Goal: Task Accomplishment & Management: Use online tool/utility

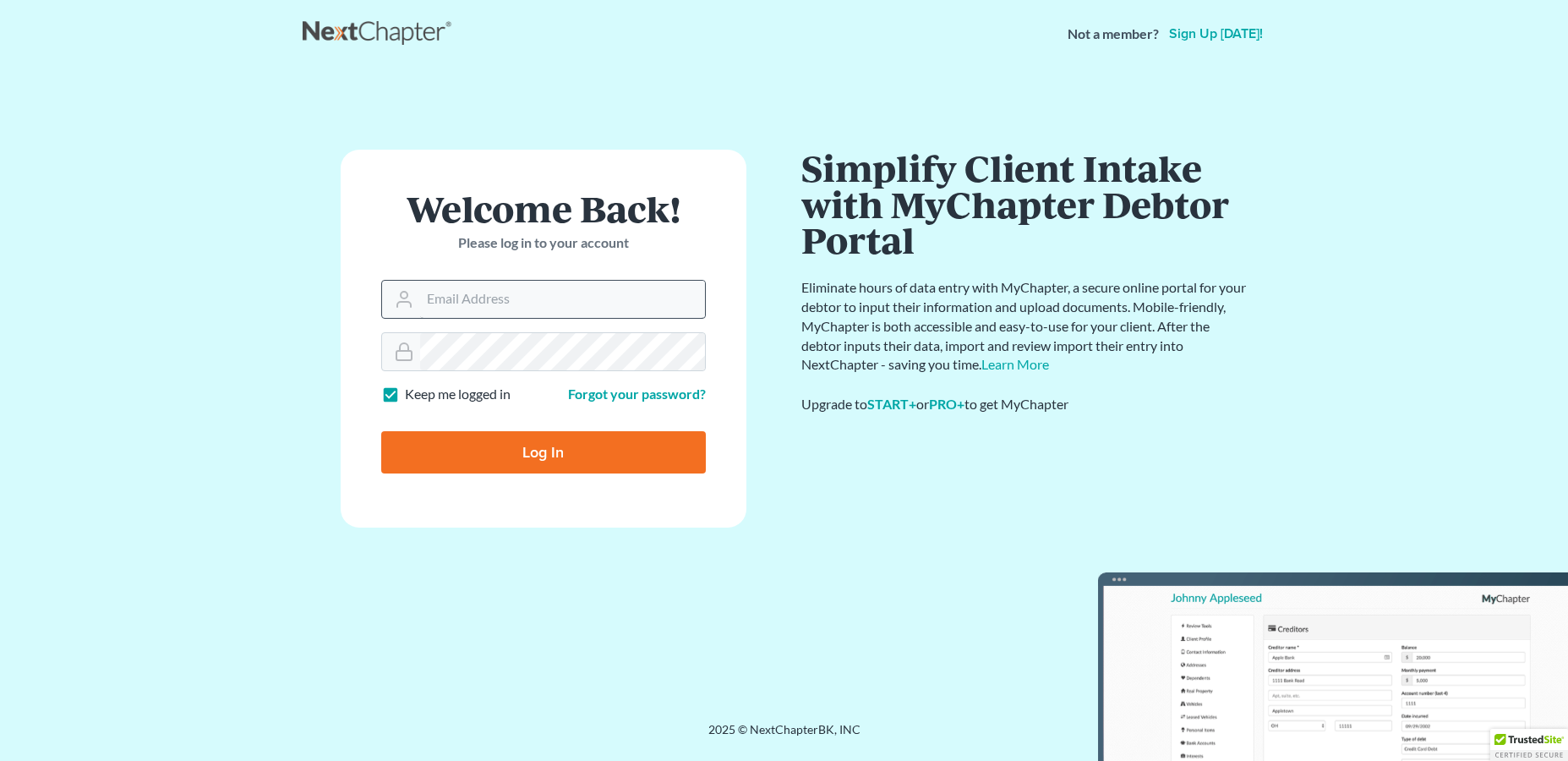
click at [487, 292] on input "Email Address" at bounding box center [562, 299] width 285 height 37
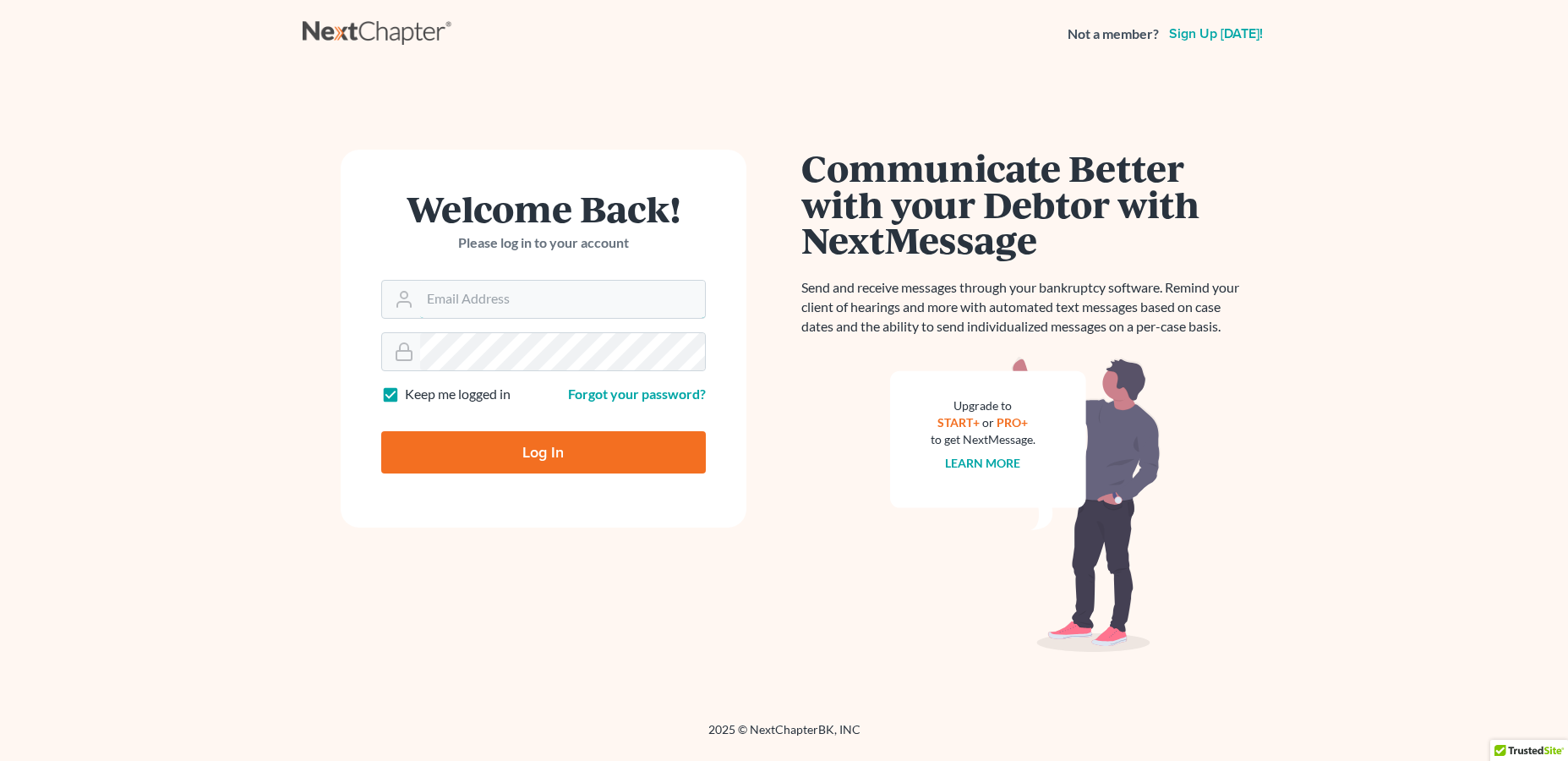
drag, startPoint x: 532, startPoint y: 293, endPoint x: 534, endPoint y: 322, distance: 29.1
click at [534, 322] on form "Welcome Back! Please log in to your account Email Address Password Keep me logg…" at bounding box center [544, 338] width 406 height 378
click at [535, 304] on input "Email Address" at bounding box center [562, 299] width 285 height 37
type input "x"
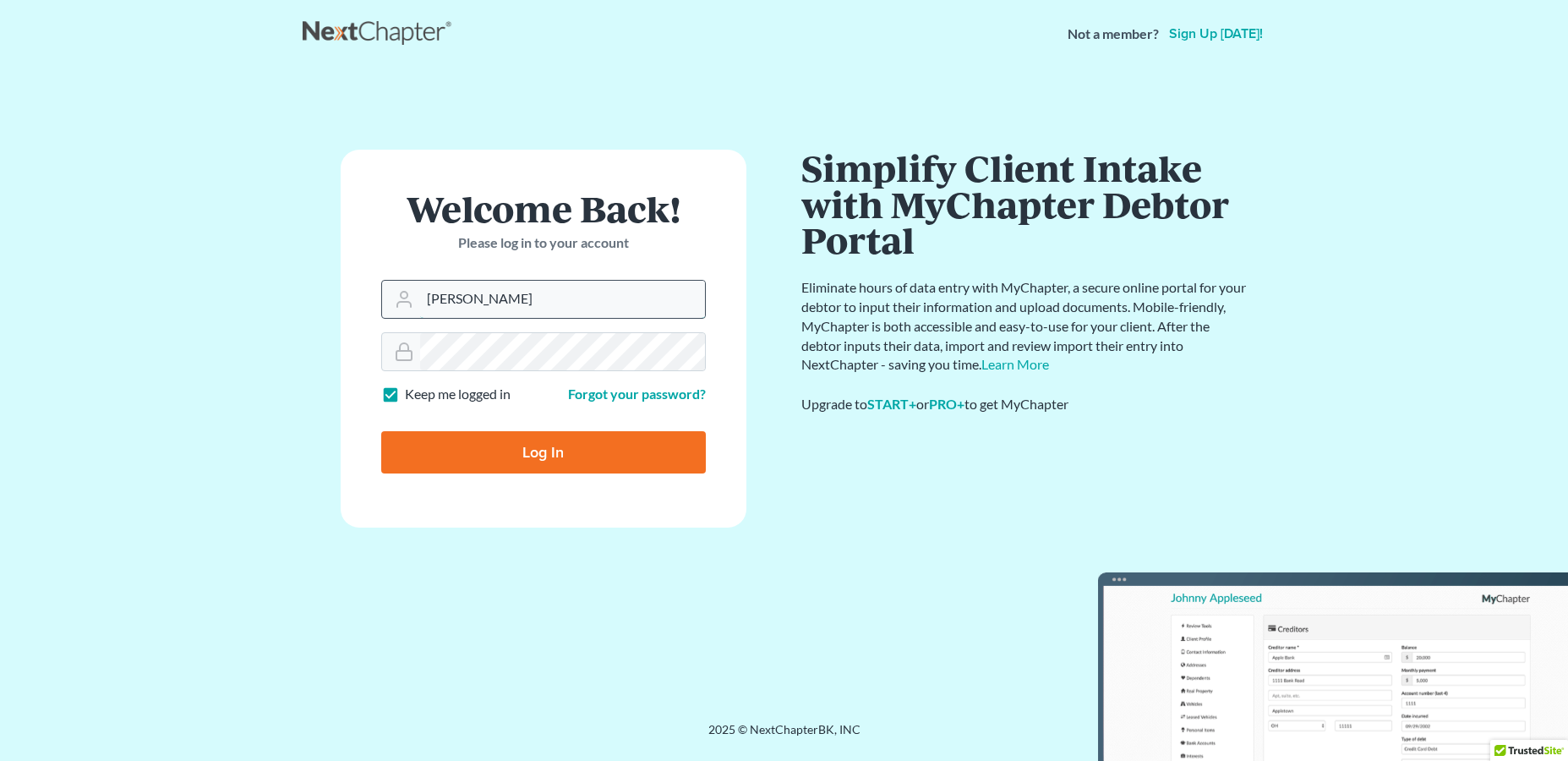
type input "[PERSON_NAME][EMAIL_ADDRESS][DOMAIN_NAME]"
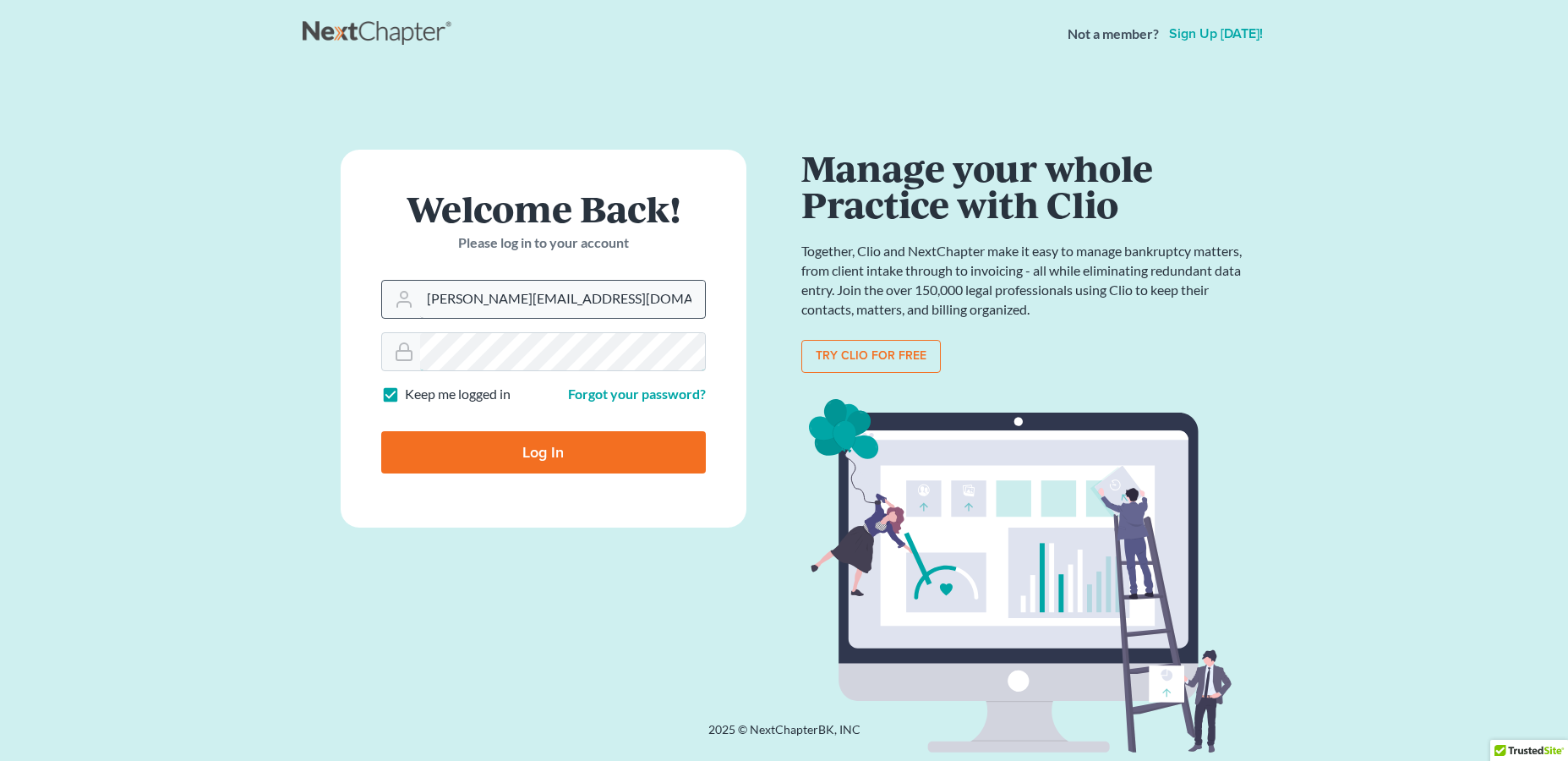
click at [381, 431] on input "Log In" at bounding box center [544, 452] width 325 height 42
type input "Thinking..."
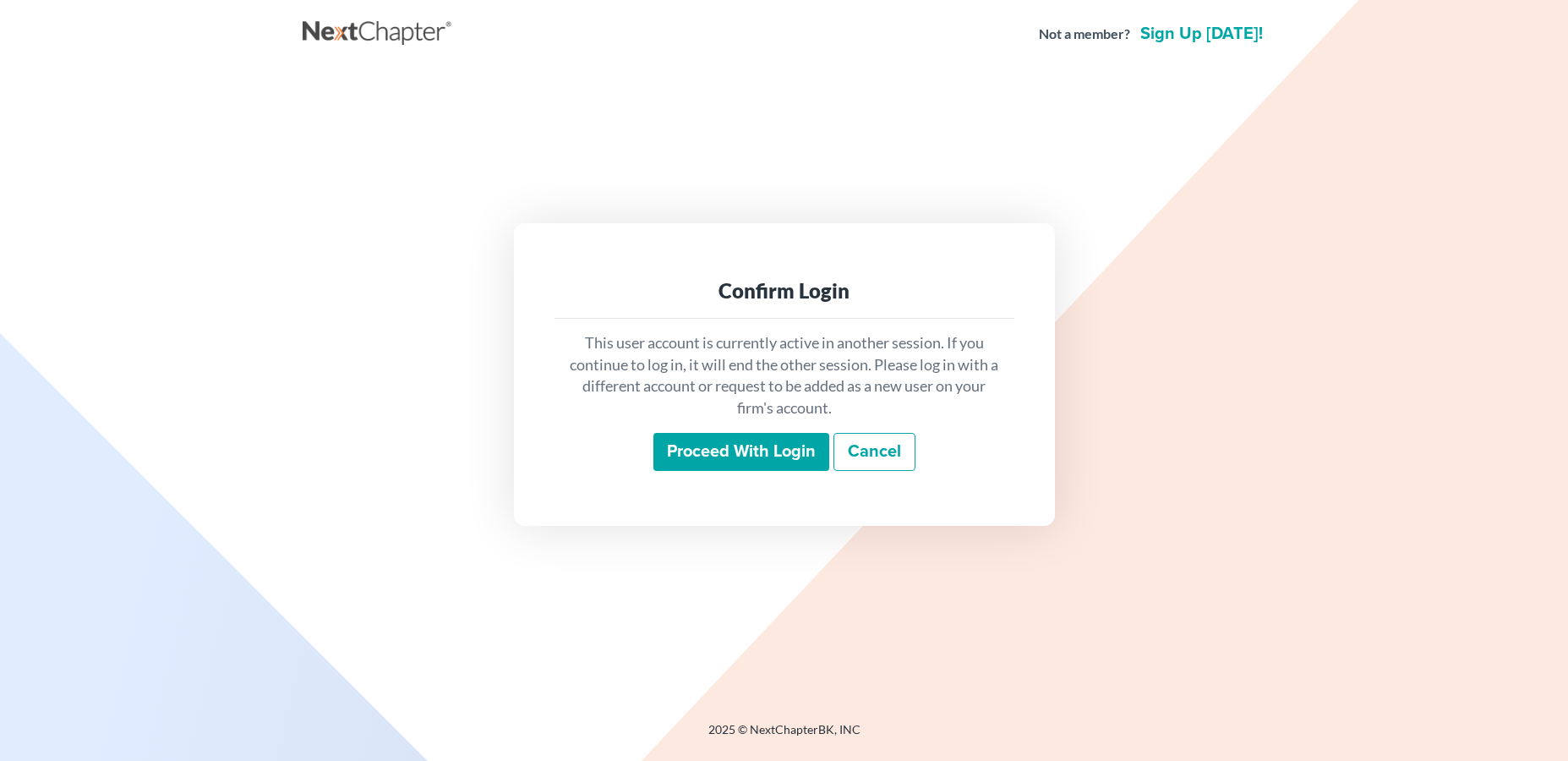
click at [800, 447] on input "Proceed with login" at bounding box center [741, 452] width 176 height 39
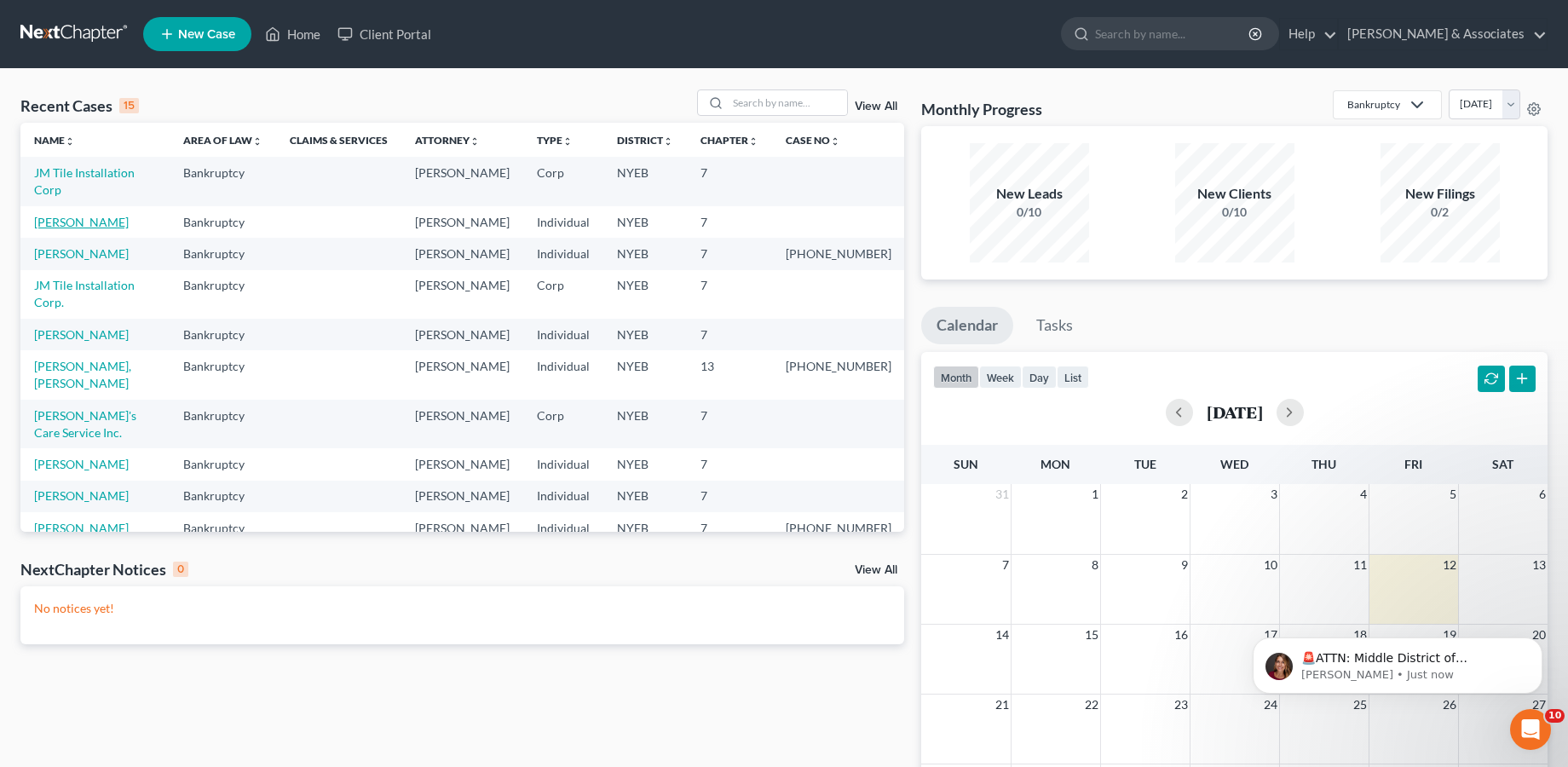
click at [102, 215] on link "[PERSON_NAME]" at bounding box center [81, 222] width 95 height 14
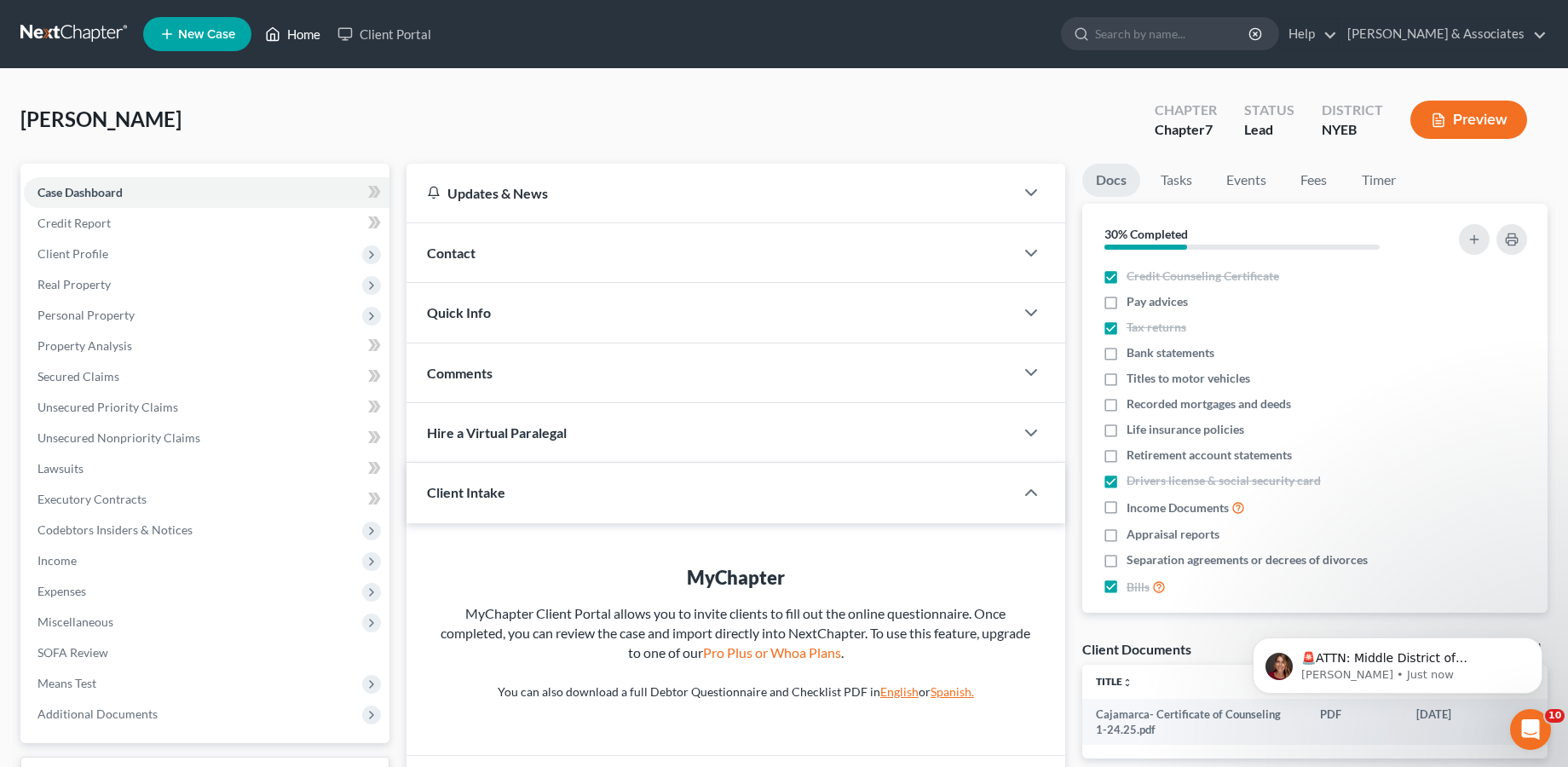
click at [312, 37] on link "Home" at bounding box center [292, 34] width 72 height 31
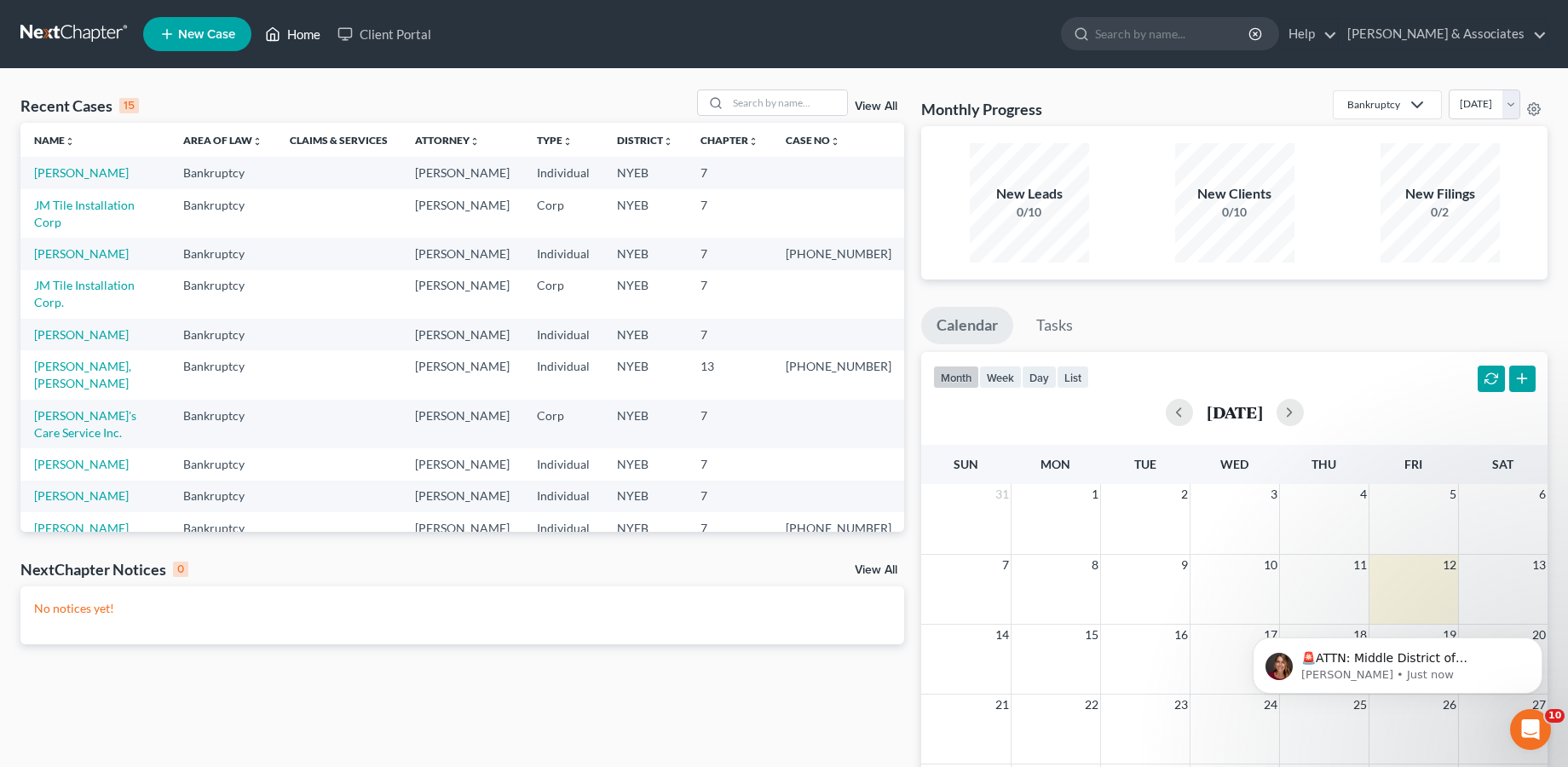
click at [304, 43] on link "Home" at bounding box center [292, 34] width 72 height 31
click at [70, 24] on link at bounding box center [75, 34] width 109 height 31
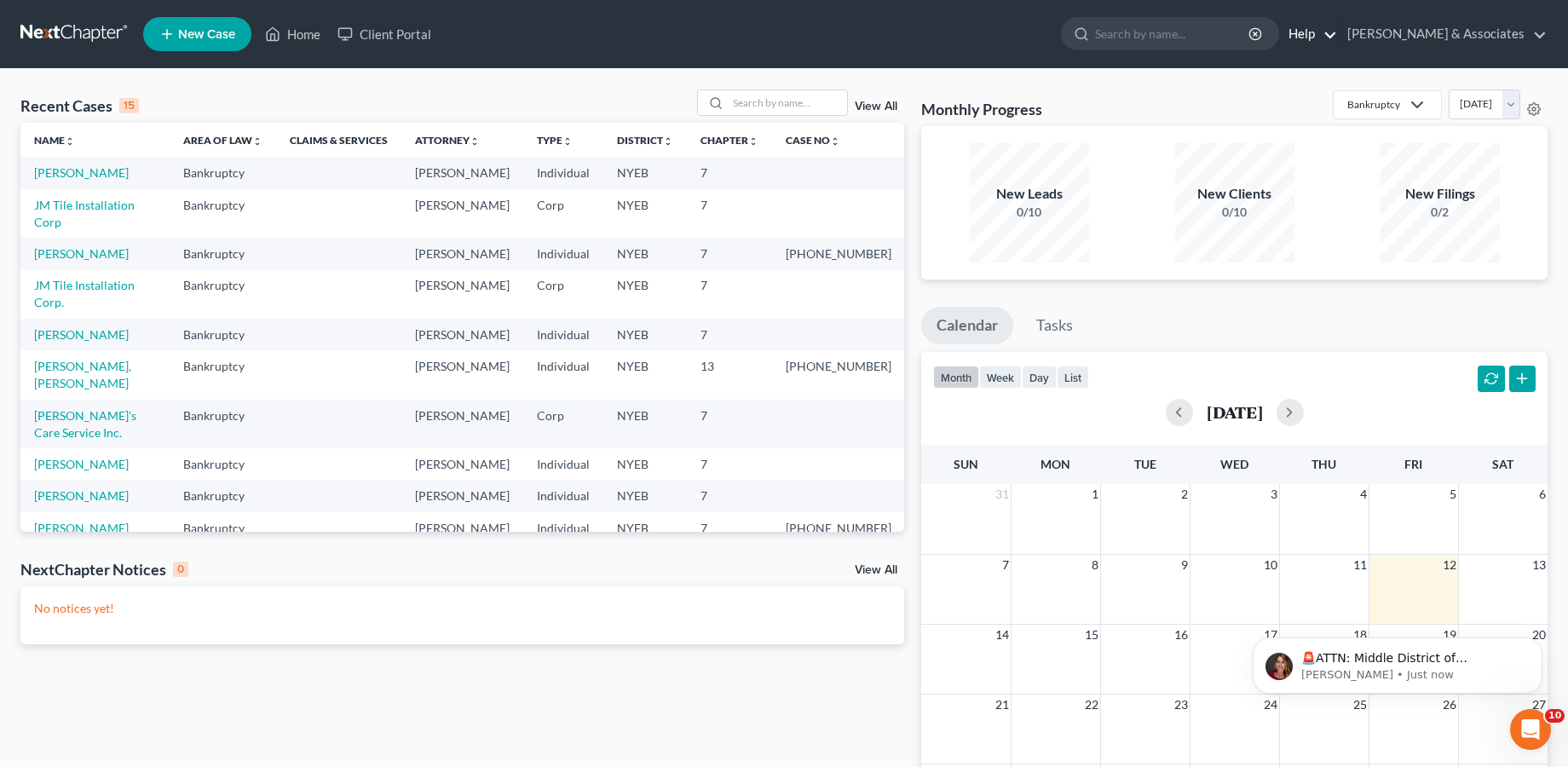
click at [1337, 35] on link "Help" at bounding box center [1308, 34] width 57 height 31
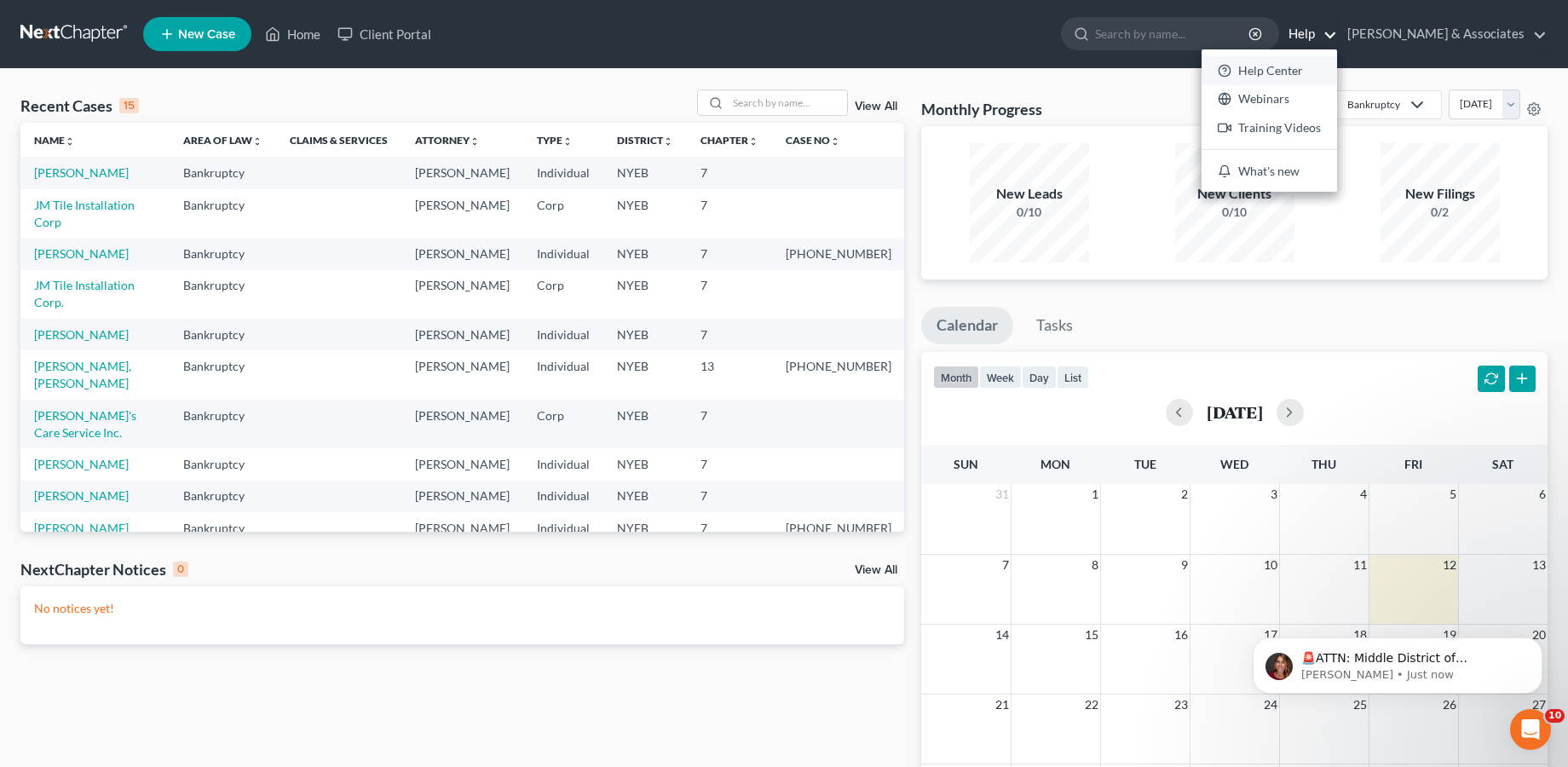
click at [1337, 71] on link "Help Center" at bounding box center [1269, 71] width 135 height 29
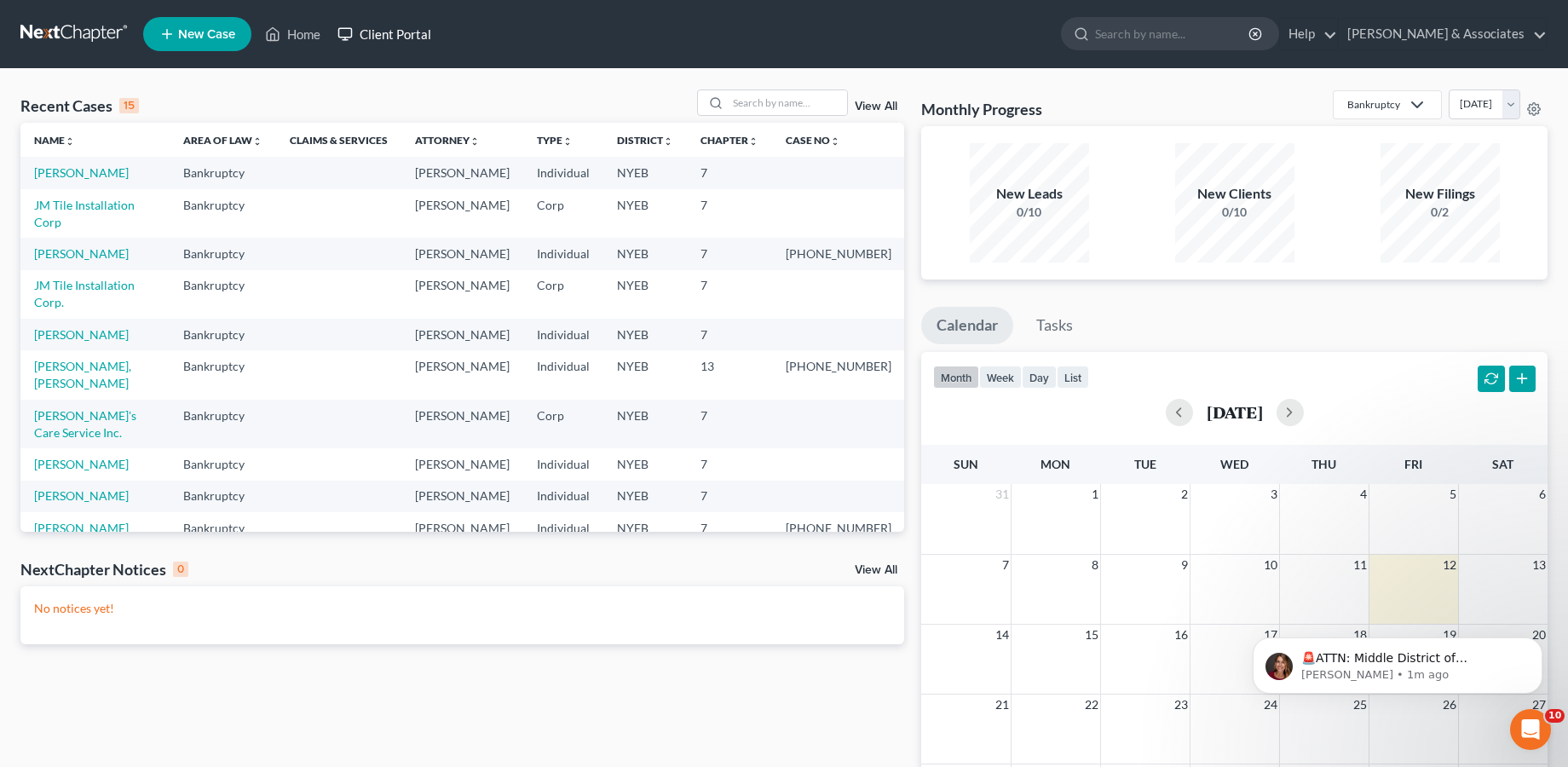
click at [405, 34] on link "Client Portal" at bounding box center [384, 34] width 111 height 31
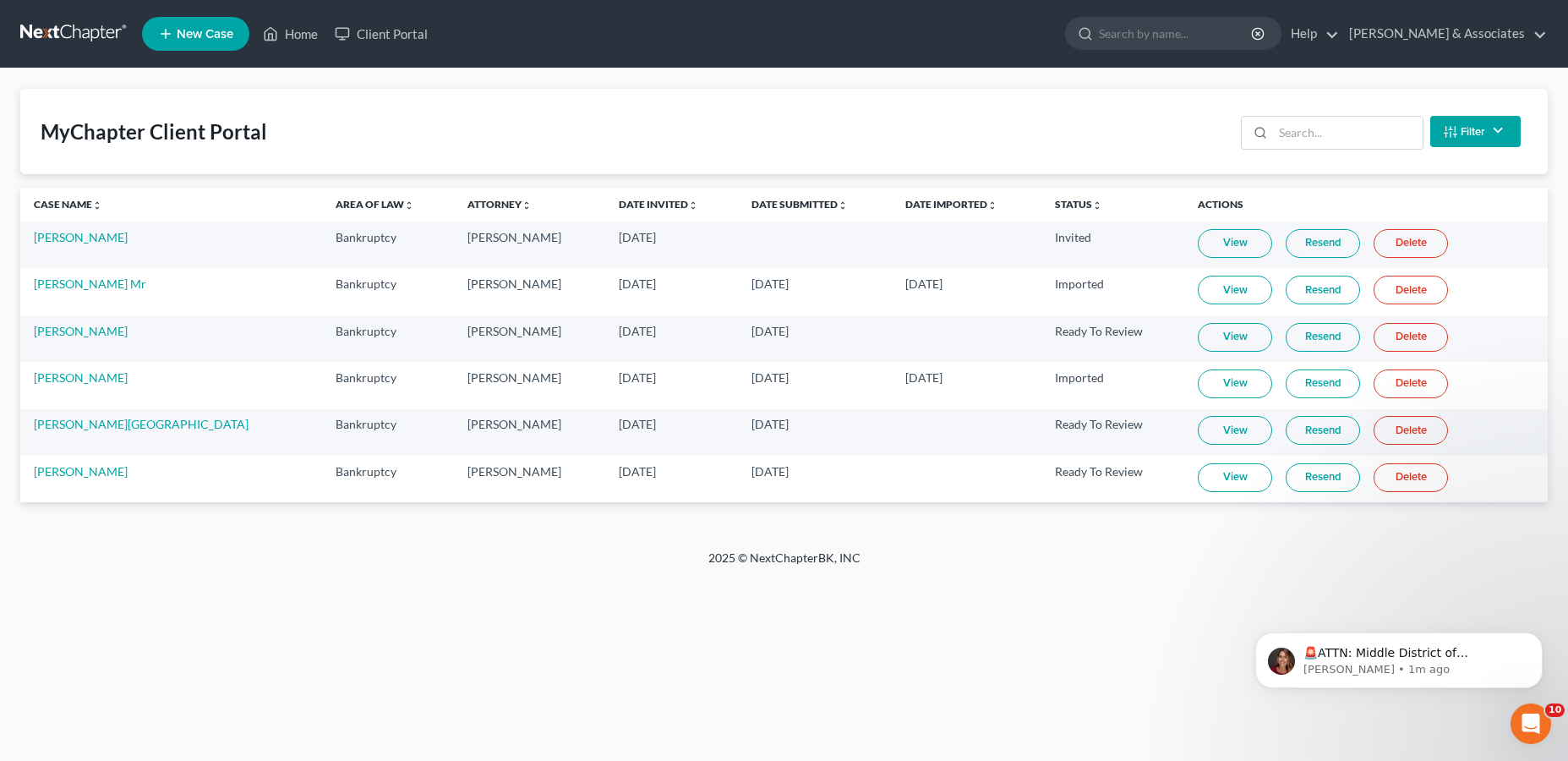
click at [85, 35] on link at bounding box center [74, 34] width 108 height 30
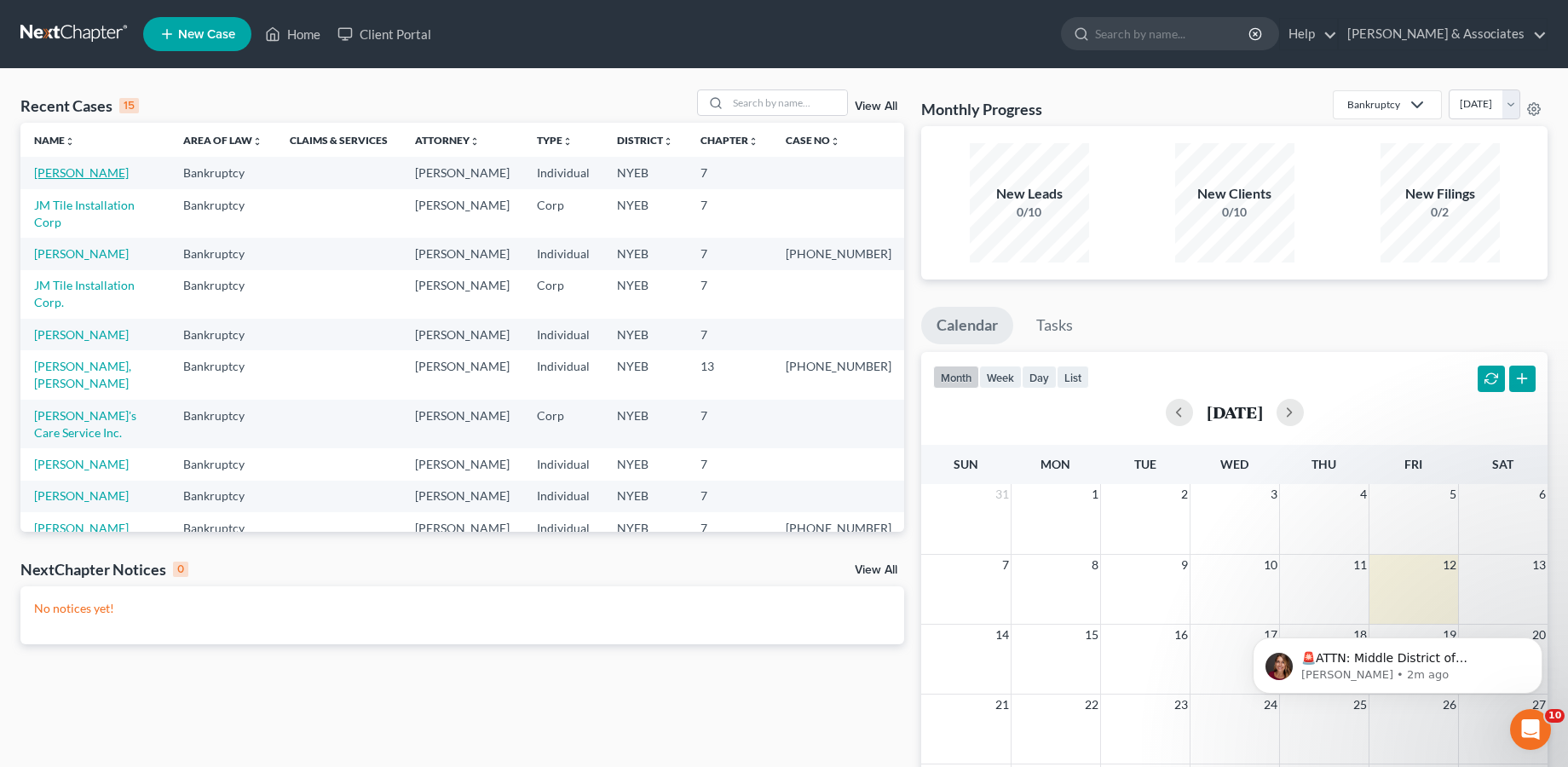
click at [110, 170] on link "[PERSON_NAME]" at bounding box center [81, 172] width 95 height 14
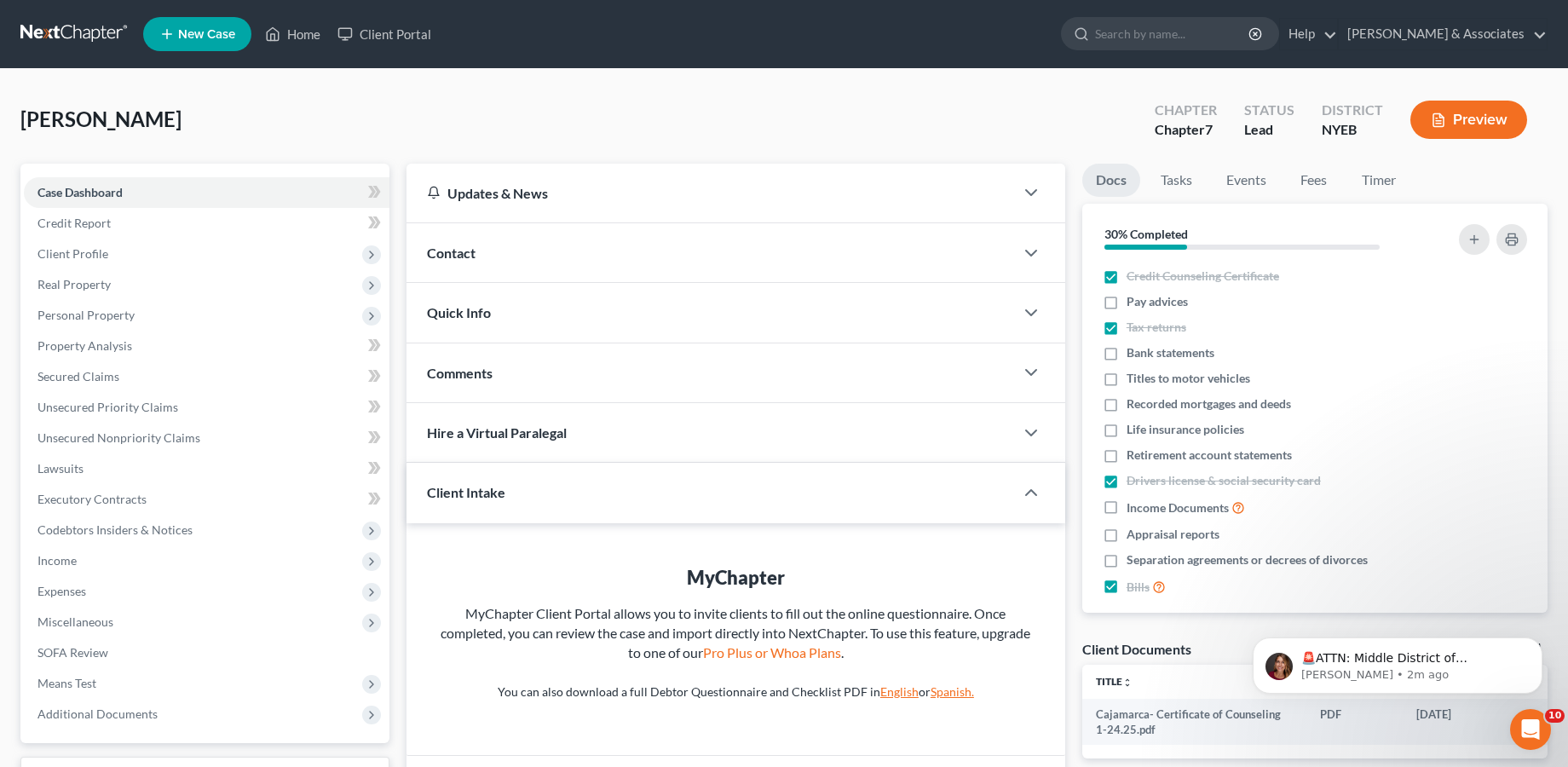
click at [613, 492] on div "Client Intake" at bounding box center [698, 492] width 584 height 59
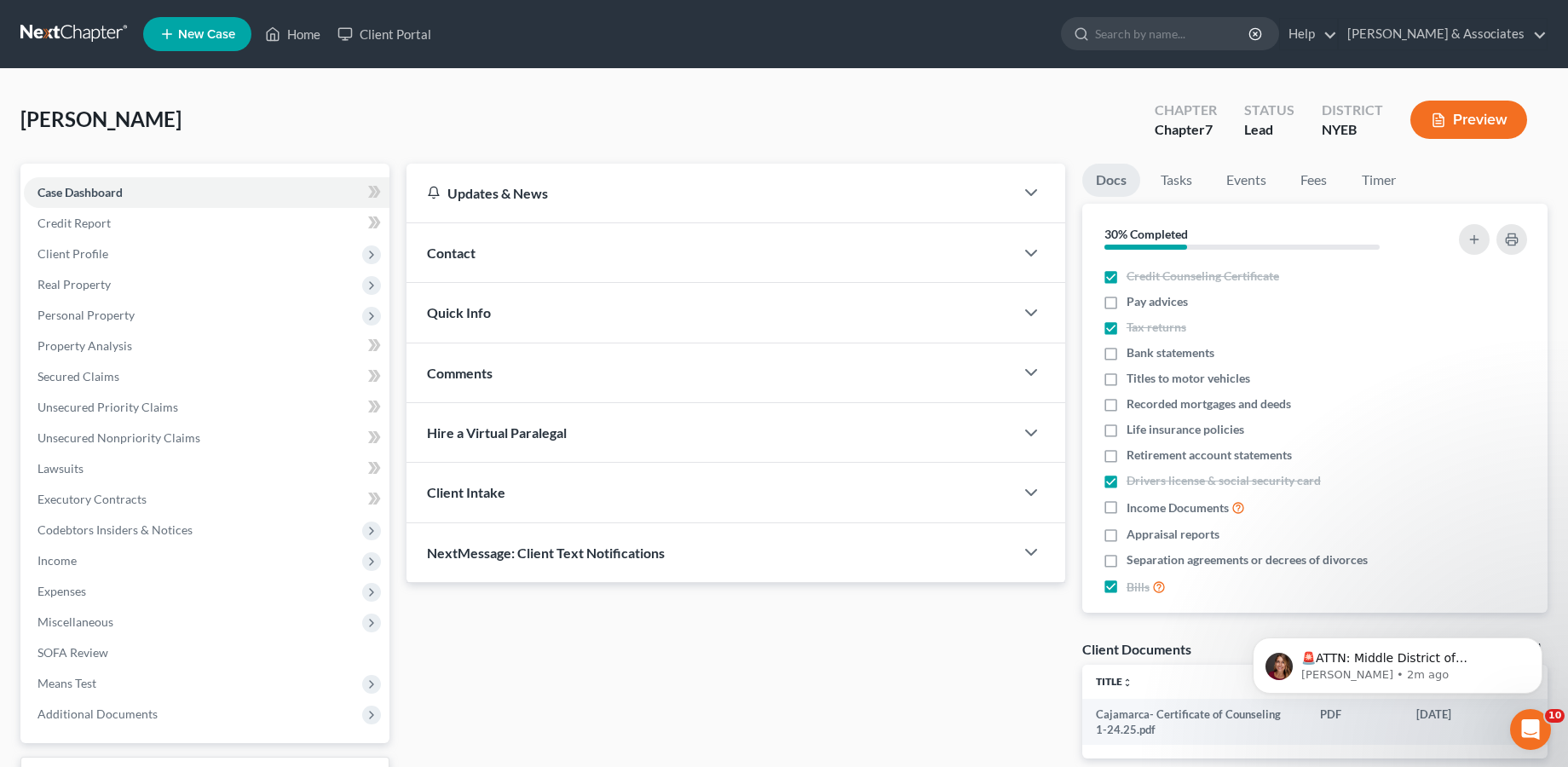
click at [613, 492] on div "Client Intake" at bounding box center [710, 492] width 608 height 59
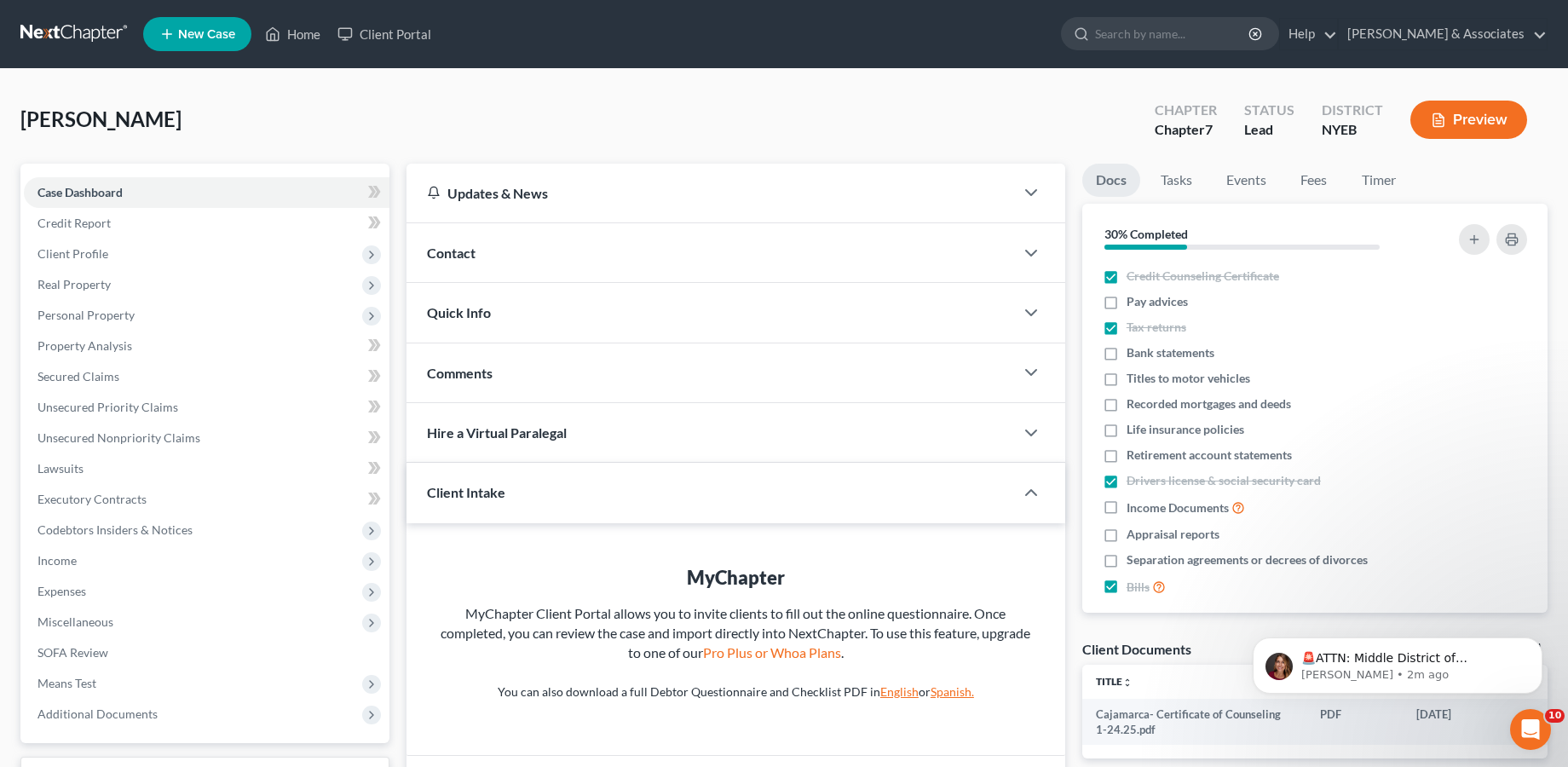
scroll to position [85, 0]
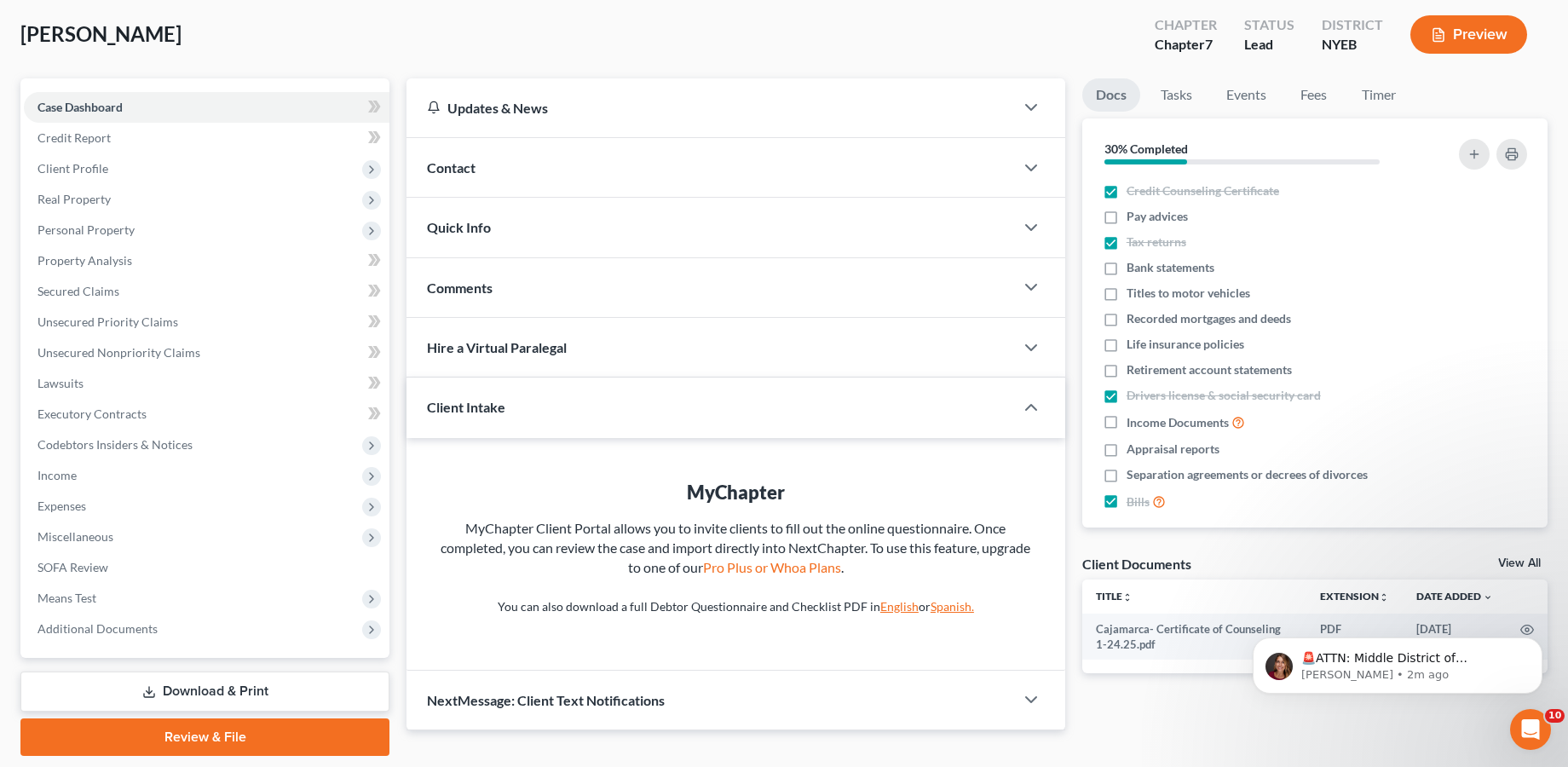
click at [946, 608] on link "Spanish." at bounding box center [952, 606] width 43 height 14
click at [891, 608] on link "English" at bounding box center [899, 606] width 38 height 14
